Goal: Complete application form

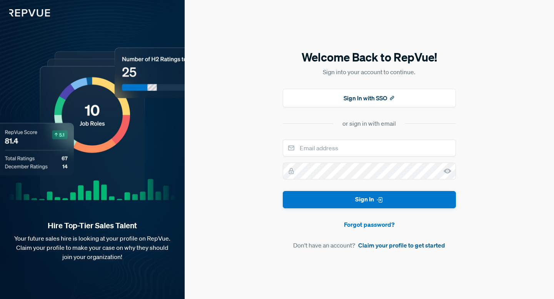
click at [393, 245] on link "Claim your profile to get started" at bounding box center [401, 245] width 87 height 9
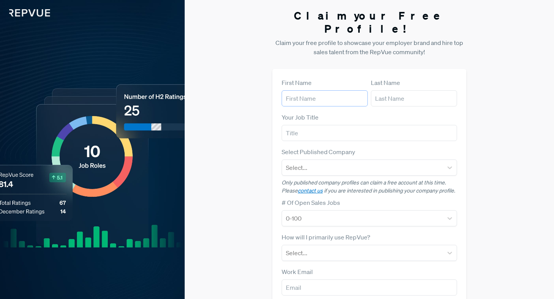
click at [317, 90] on input "text" at bounding box center [325, 98] width 86 height 16
type input "[PERSON_NAME]"
type input "Databricks"
type input "[PERSON_NAME][EMAIL_ADDRESS][PERSON_NAME][DOMAIN_NAME]"
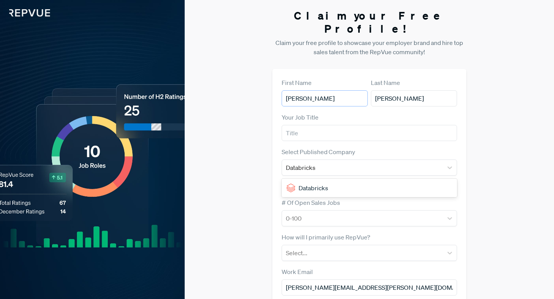
scroll to position [31, 0]
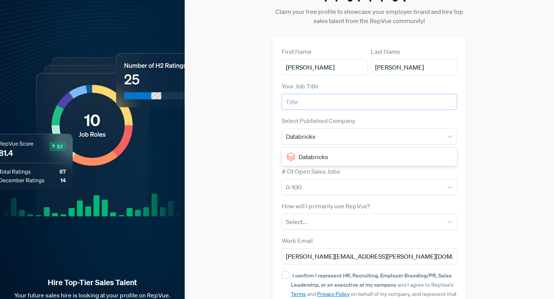
click at [341, 94] on input "text" at bounding box center [369, 102] width 175 height 16
type input "Account Executive"
click at [336, 149] on div "Databricks" at bounding box center [369, 156] width 175 height 15
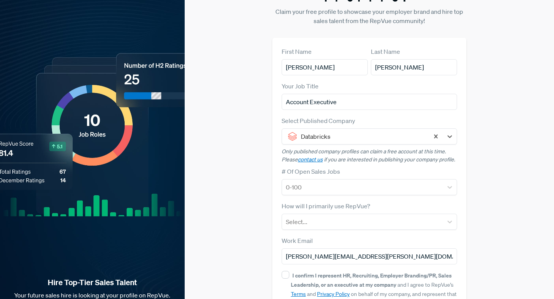
click at [217, 138] on div "Claim your Free Profile! Claim your free profile to showcase your employer bran…" at bounding box center [369, 162] width 369 height 387
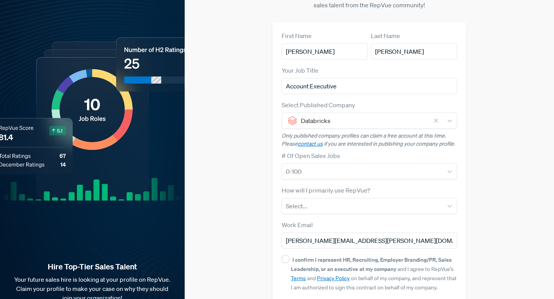
scroll to position [75, 0]
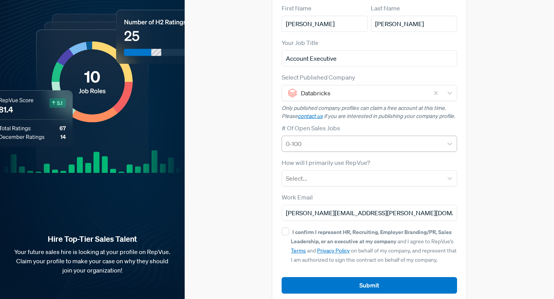
click at [330, 138] on div at bounding box center [362, 143] width 153 height 11
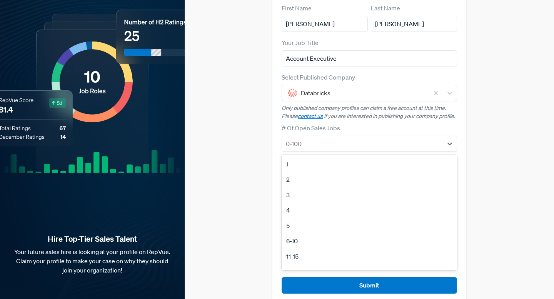
click at [226, 165] on div "Claim your Free Profile! Claim your free profile to showcase your employer bran…" at bounding box center [369, 118] width 369 height 387
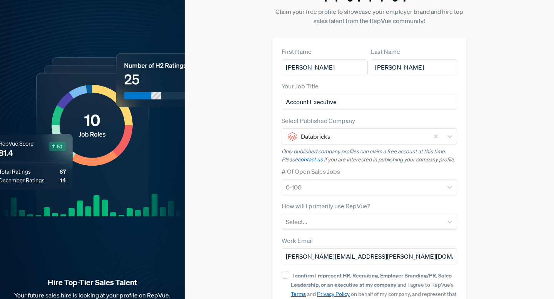
scroll to position [0, 0]
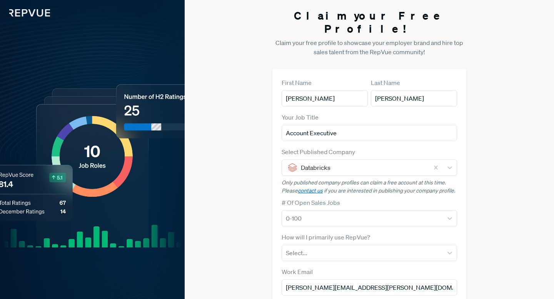
click at [224, 108] on div "Claim your Free Profile! Claim your free profile to showcase your employer bran…" at bounding box center [369, 193] width 369 height 387
